Goal: Information Seeking & Learning: Check status

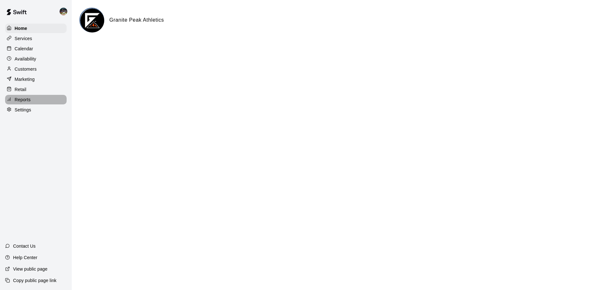
click at [38, 102] on div "Reports" at bounding box center [36, 100] width 62 height 10
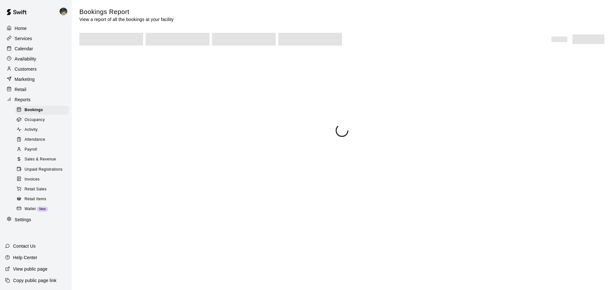
click at [40, 163] on span "Sales & Revenue" at bounding box center [41, 160] width 32 height 6
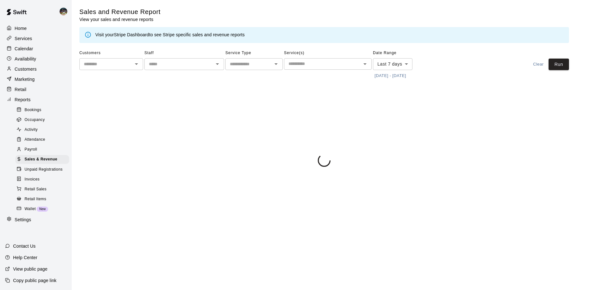
click at [383, 76] on button "9/4/2025 - 9/11/2025" at bounding box center [390, 76] width 35 height 10
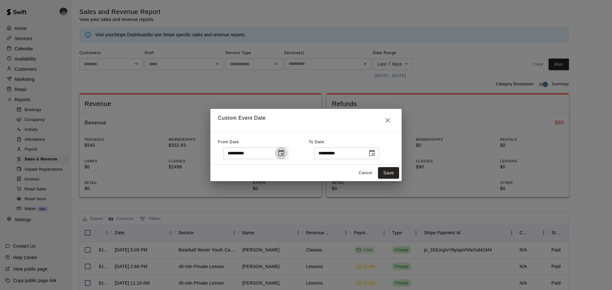
click at [284, 152] on icon "Choose date, selected date is Sep 4, 2025" at bounding box center [281, 153] width 6 height 6
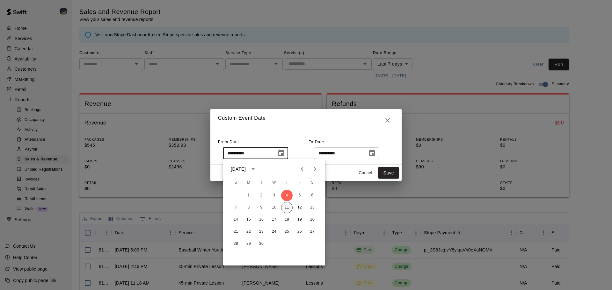
click at [285, 210] on button "11" at bounding box center [286, 207] width 11 height 11
type input "**********"
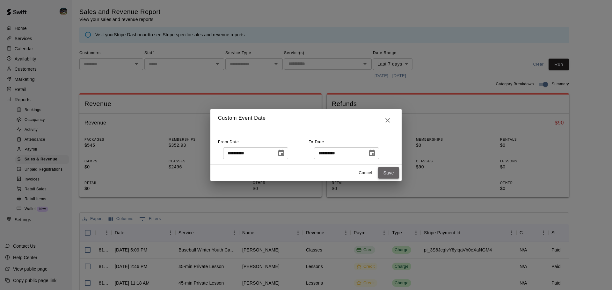
click at [386, 170] on button "Save" at bounding box center [388, 173] width 21 height 12
type input "******"
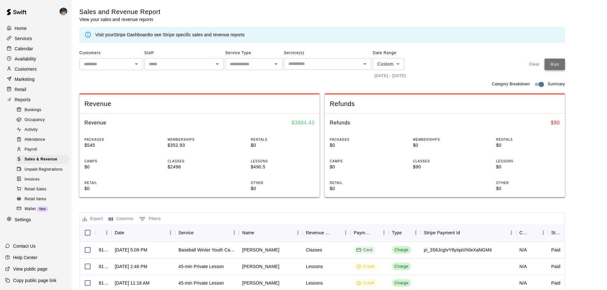
click at [559, 67] on button "Run" at bounding box center [555, 65] width 20 height 12
click at [36, 51] on div "Calendar" at bounding box center [36, 49] width 62 height 10
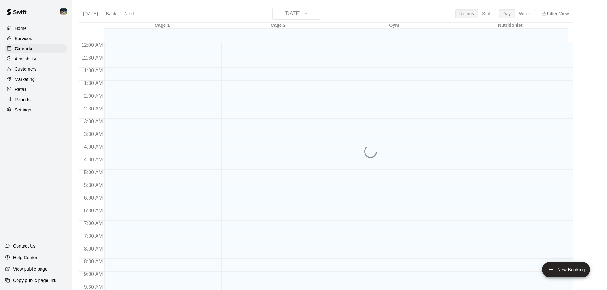
scroll to position [338, 0]
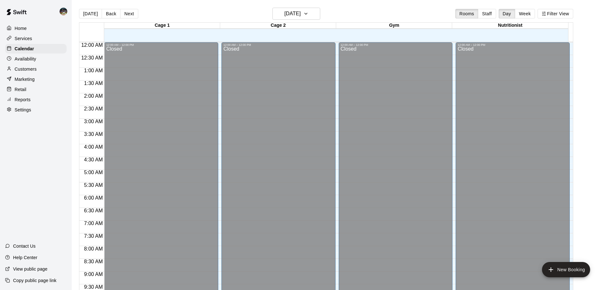
scroll to position [338, 0]
